Goal: Information Seeking & Learning: Learn about a topic

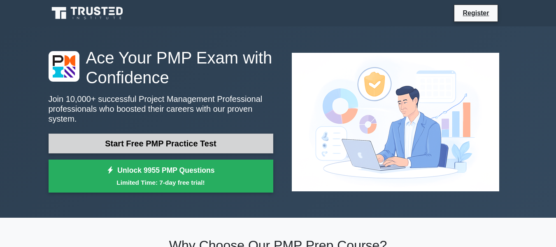
click at [204, 139] on link "Start Free PMP Practice Test" at bounding box center [161, 143] width 225 height 20
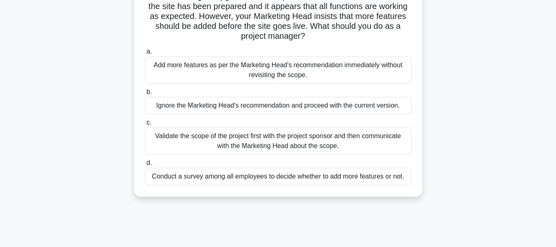
scroll to position [82, 0]
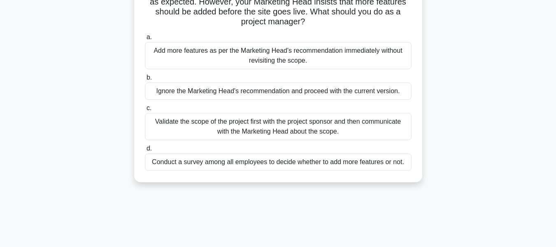
click at [291, 130] on div "Validate the scope of the project first with the project sponsor and then commu…" at bounding box center [278, 126] width 267 height 27
click at [145, 111] on input "c. Validate the scope of the project first with the project sponsor and then co…" at bounding box center [145, 107] width 0 height 5
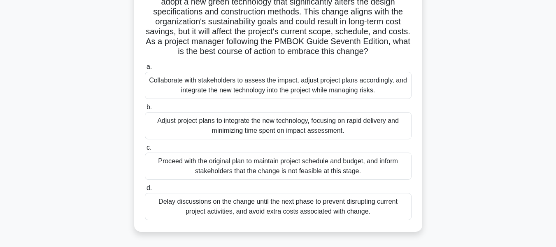
click at [254, 85] on div "Collaborate with stakeholders to assess the impact, adjust project plans accord…" at bounding box center [278, 85] width 267 height 27
click at [145, 70] on input "a. Collaborate with stakeholders to assess the impact, adjust project plans acc…" at bounding box center [145, 66] width 0 height 5
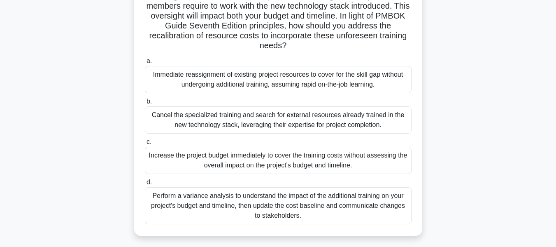
scroll to position [123, 0]
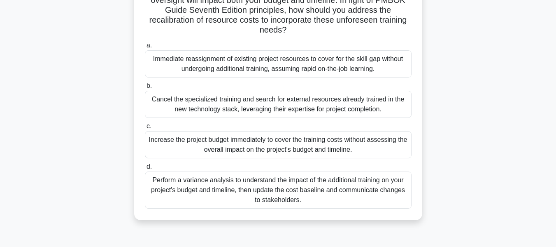
click at [305, 183] on div "Perform a variance analysis to understand the impact of the additional training…" at bounding box center [278, 189] width 267 height 37
click at [145, 169] on input "d. Perform a variance analysis to understand the impact of the additional train…" at bounding box center [145, 166] width 0 height 5
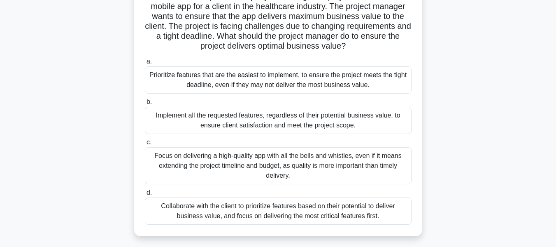
scroll to position [82, 0]
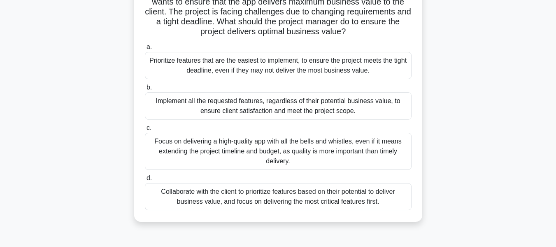
click at [344, 192] on div "Collaborate with the client to prioritize features based on their potential to …" at bounding box center [278, 196] width 267 height 27
click at [145, 181] on input "d. Collaborate with the client to prioritize features based on their potential …" at bounding box center [145, 177] width 0 height 5
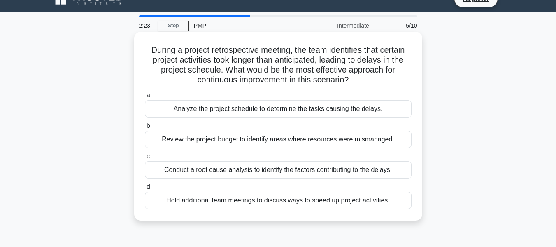
scroll to position [0, 0]
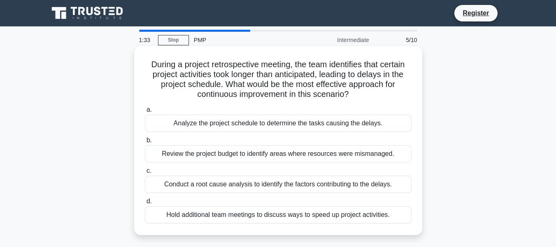
click at [261, 121] on div "Analyze the project schedule to determine the tasks causing the delays." at bounding box center [278, 122] width 267 height 17
click at [145, 112] on input "a. Analyze the project schedule to determine the tasks causing the delays." at bounding box center [145, 109] width 0 height 5
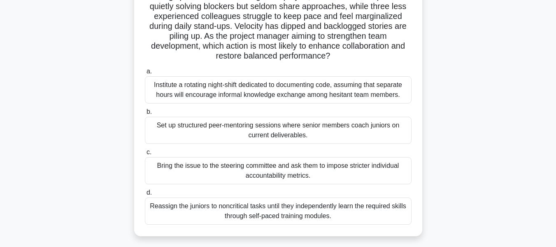
scroll to position [82, 0]
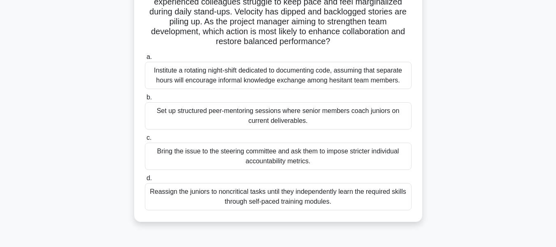
click at [259, 75] on div "Institute a rotating night-shift dedicated to documenting code, assuming that s…" at bounding box center [278, 75] width 267 height 27
click at [145, 60] on input "a. Institute a rotating night-shift dedicated to documenting code, assuming tha…" at bounding box center [145, 56] width 0 height 5
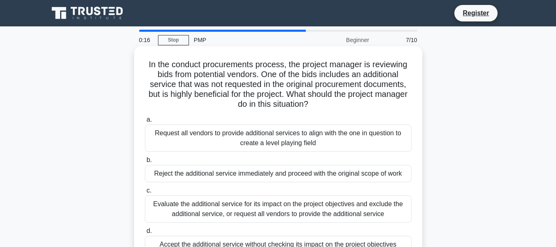
scroll to position [41, 0]
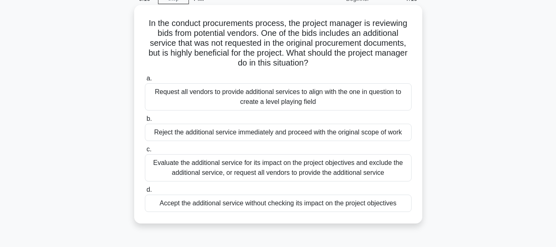
click at [269, 165] on div "Evaluate the additional service for its impact on the project objectives and ex…" at bounding box center [278, 167] width 267 height 27
click at [145, 152] on input "c. Evaluate the additional service for its impact on the project objectives and…" at bounding box center [145, 149] width 0 height 5
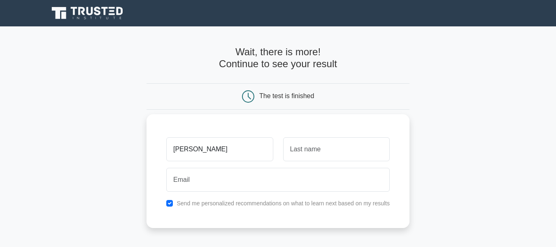
type input "hassan"
type input "hashem"
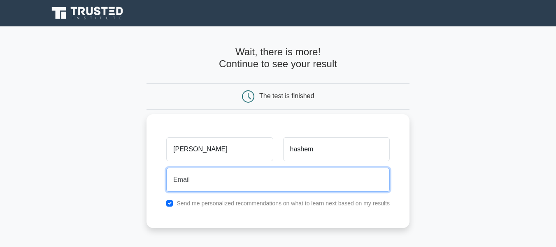
click at [219, 184] on input "email" at bounding box center [278, 180] width 224 height 24
type input "hassan.hashem.74@gmail.com"
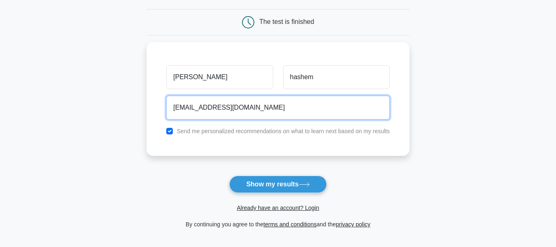
scroll to position [82, 0]
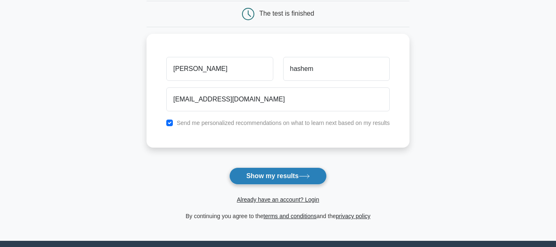
click at [283, 176] on button "Show my results" at bounding box center [277, 175] width 97 height 17
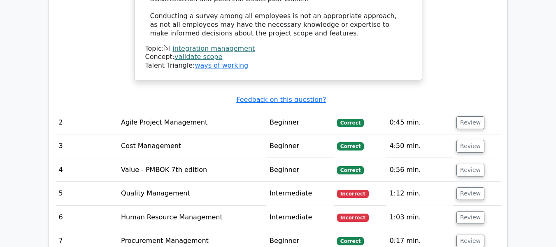
scroll to position [1111, 0]
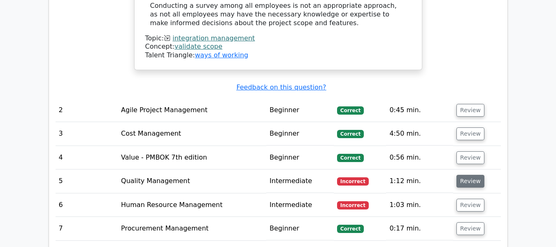
click at [468, 175] on button "Review" at bounding box center [470, 181] width 28 height 13
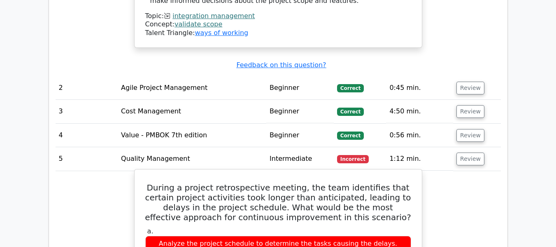
scroll to position [1153, 0]
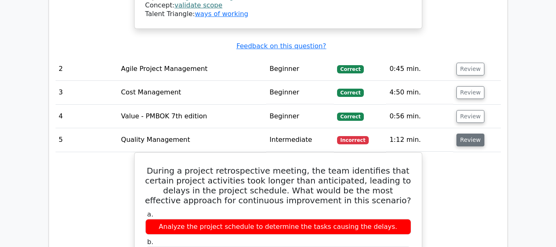
click at [468, 133] on button "Review" at bounding box center [470, 139] width 28 height 13
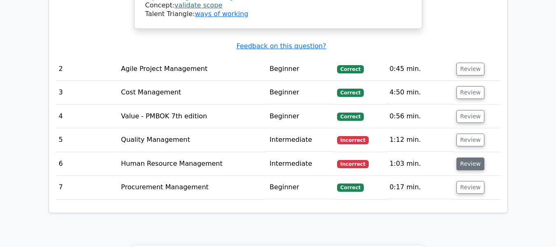
click at [463, 157] on button "Review" at bounding box center [470, 163] width 28 height 13
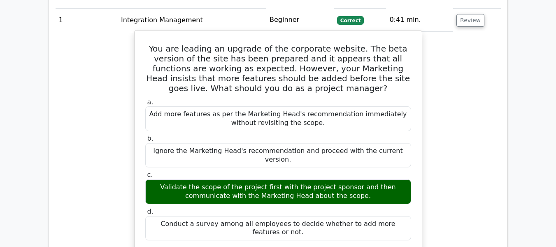
scroll to position [659, 0]
